Goal: Complete application form

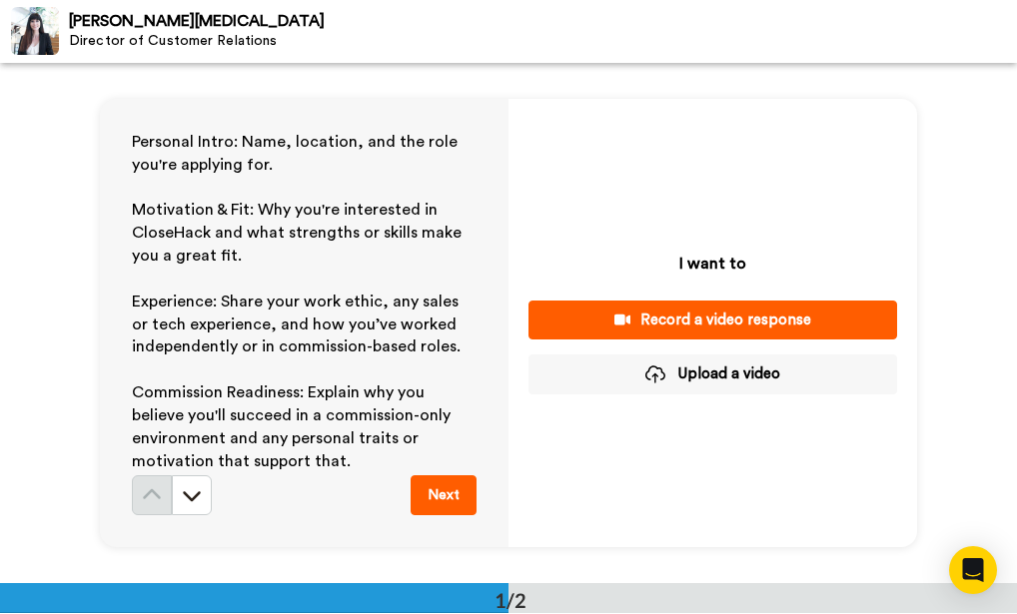
drag, startPoint x: 194, startPoint y: 500, endPoint x: 55, endPoint y: 467, distance: 142.7
click at [55, 467] on div "Personal Intro: Name, location, and the role you're applying for. ﻿ Motivation …" at bounding box center [508, 323] width 1017 height 520
click at [183, 497] on icon at bounding box center [192, 497] width 18 height 10
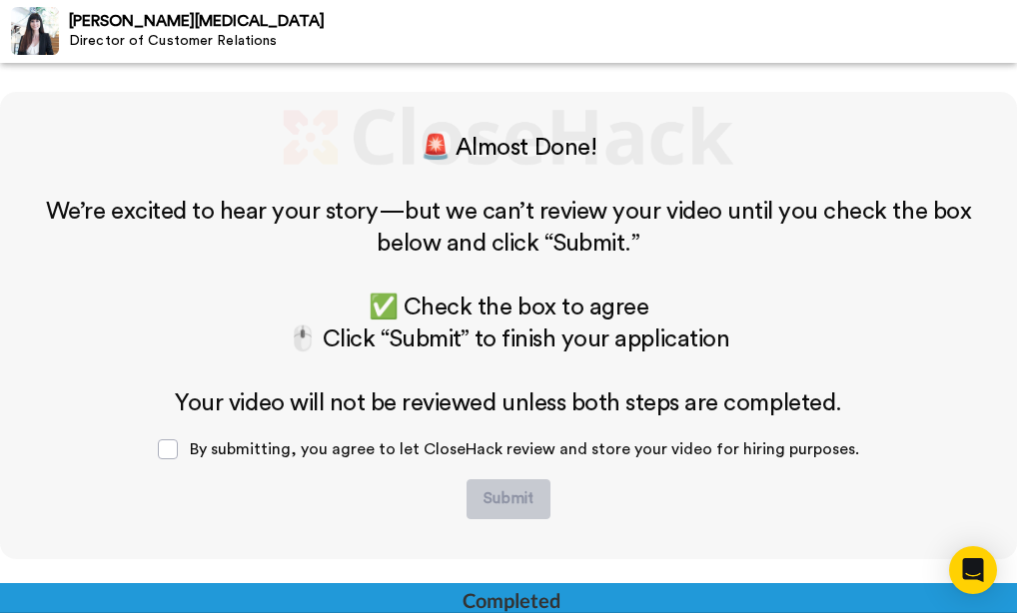
scroll to position [494, 0]
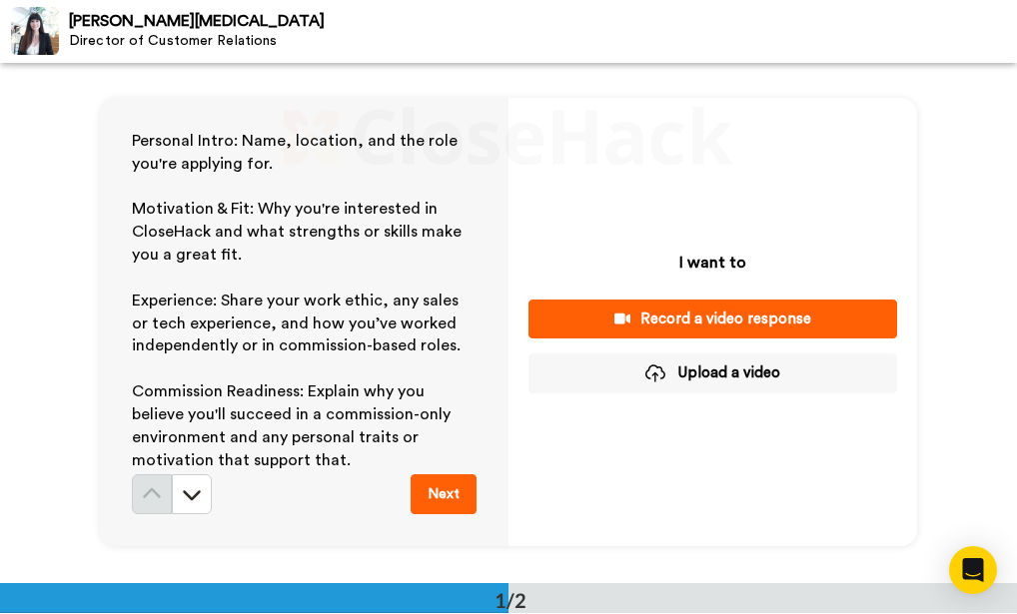
scroll to position [0, 0]
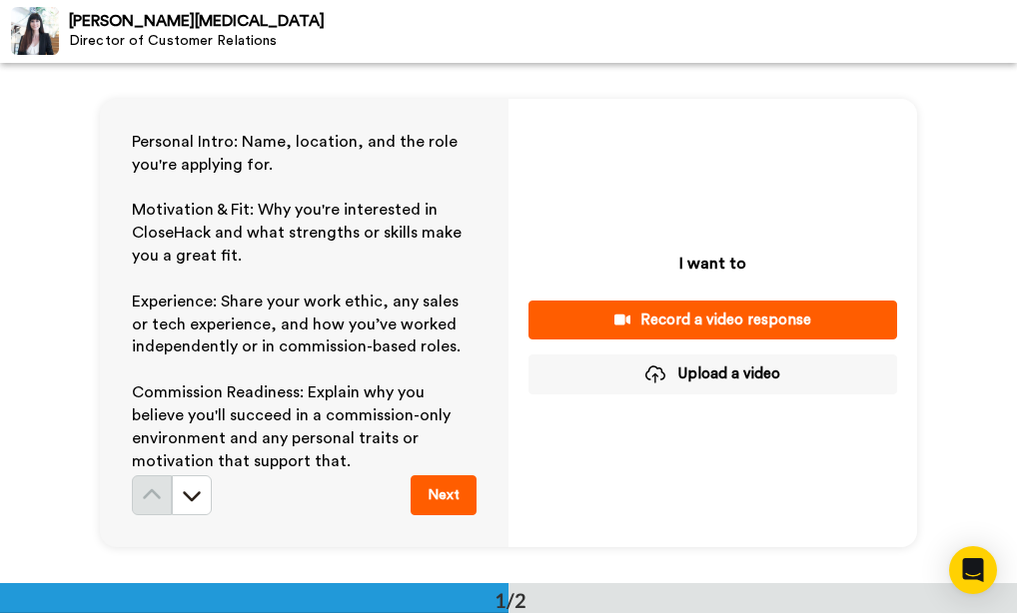
click at [610, 325] on div "Record a video response" at bounding box center [712, 320] width 337 height 21
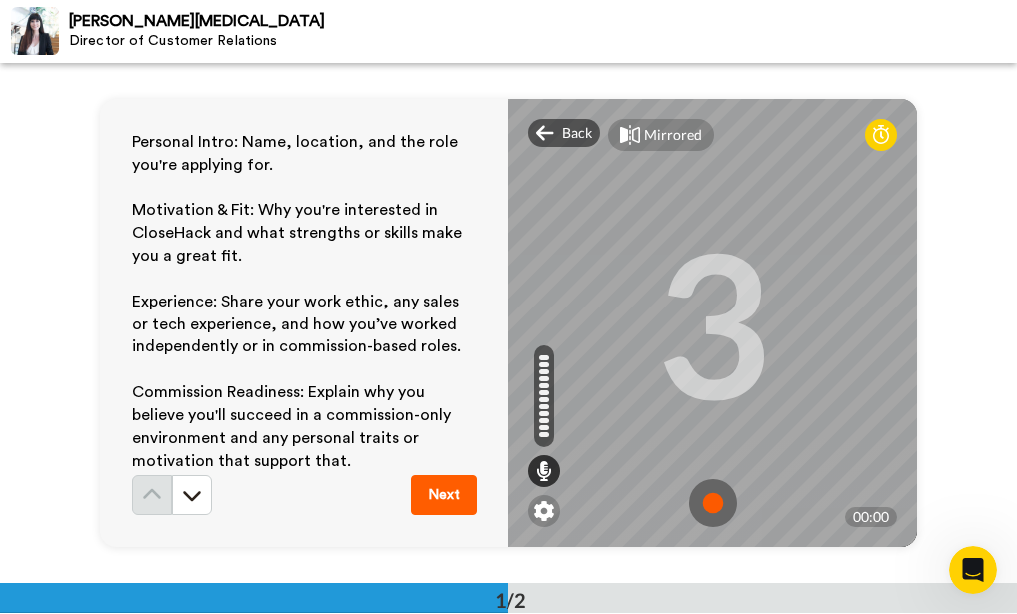
click at [697, 505] on img at bounding box center [713, 503] width 48 height 48
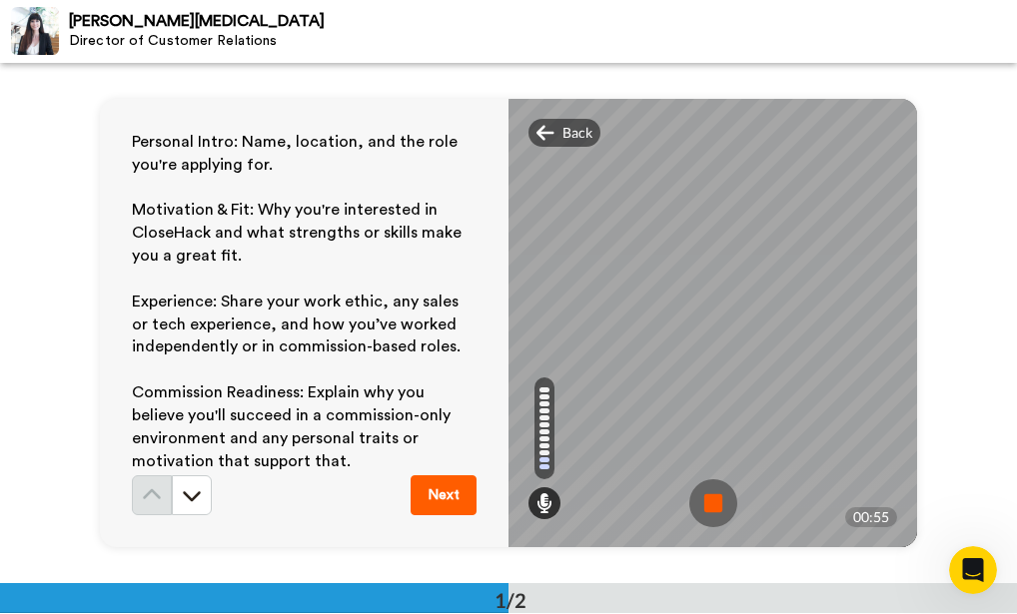
click at [461, 503] on button "Next" at bounding box center [443, 495] width 66 height 40
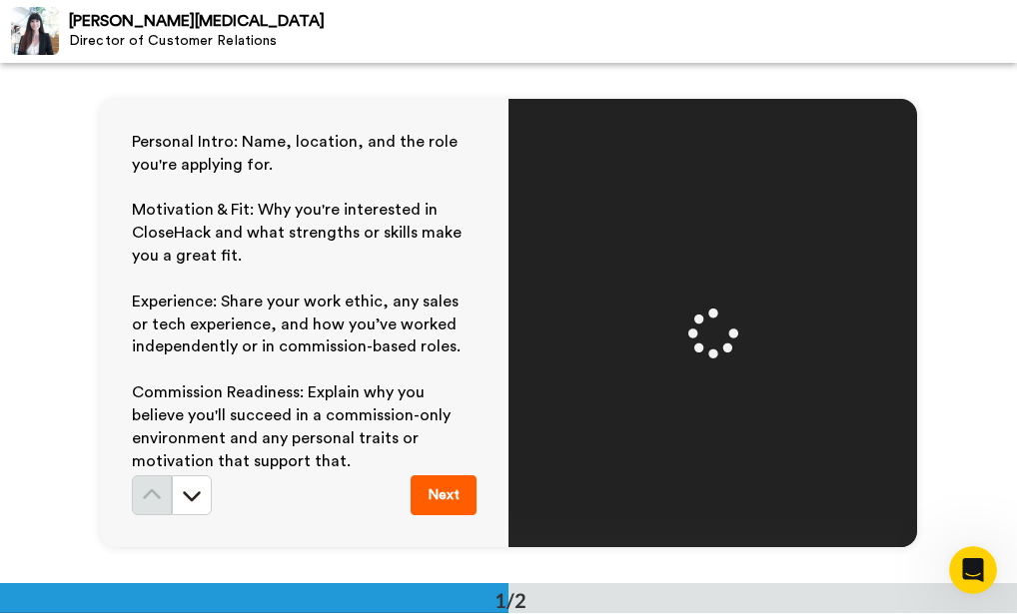
click at [741, 328] on video at bounding box center [713, 322] width 899 height 449
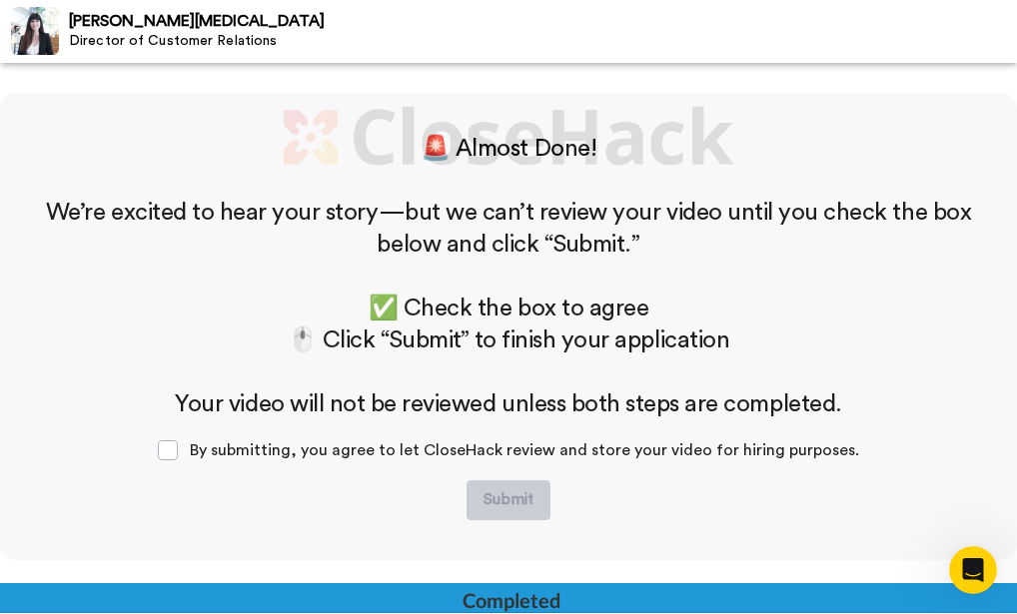
scroll to position [494, 0]
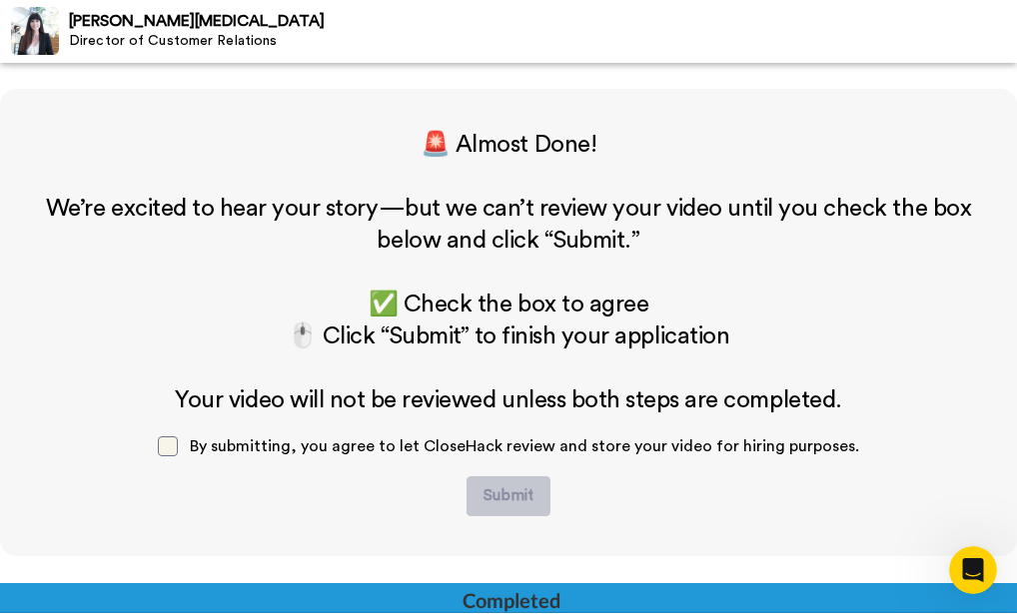
click at [178, 443] on span at bounding box center [168, 446] width 20 height 20
click at [514, 505] on button "Submit" at bounding box center [508, 496] width 84 height 40
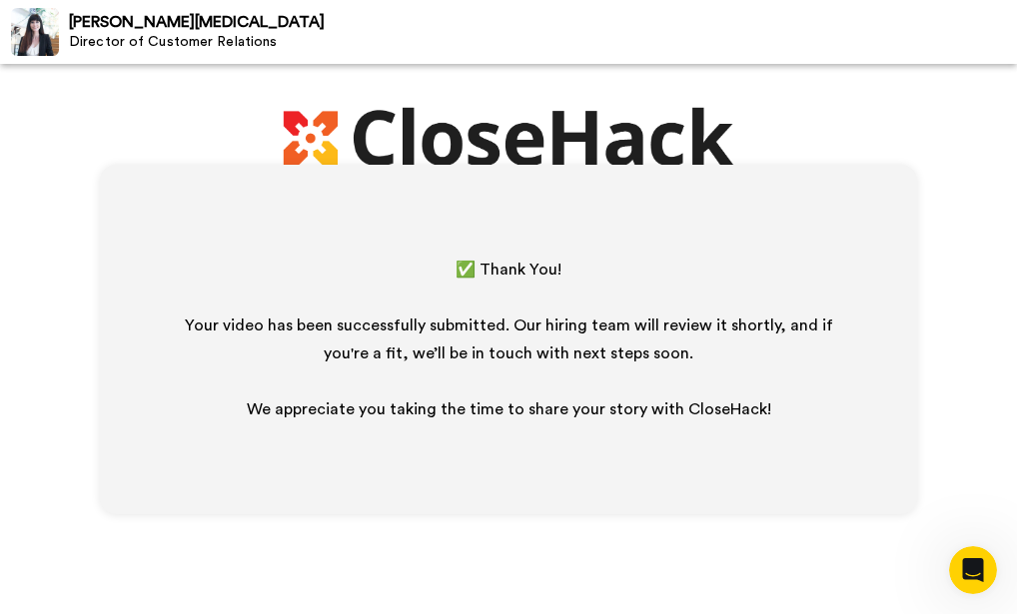
click at [289, 256] on p "✅ Thank You!" at bounding box center [508, 270] width 657 height 28
click at [209, 124] on div "✅ Thank You! ﻿ Your video has been successfully submitted. Our hiring team will…" at bounding box center [508, 339] width 1017 height 550
